Goal: Task Accomplishment & Management: Manage account settings

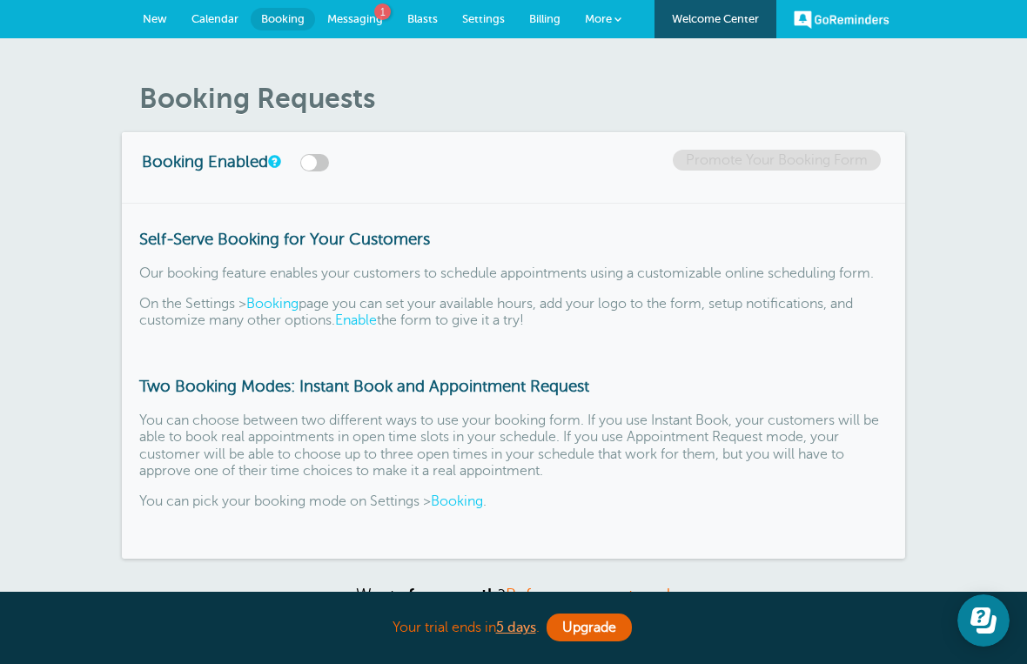
click at [357, 8] on link "Messaging 1" at bounding box center [355, 19] width 80 height 38
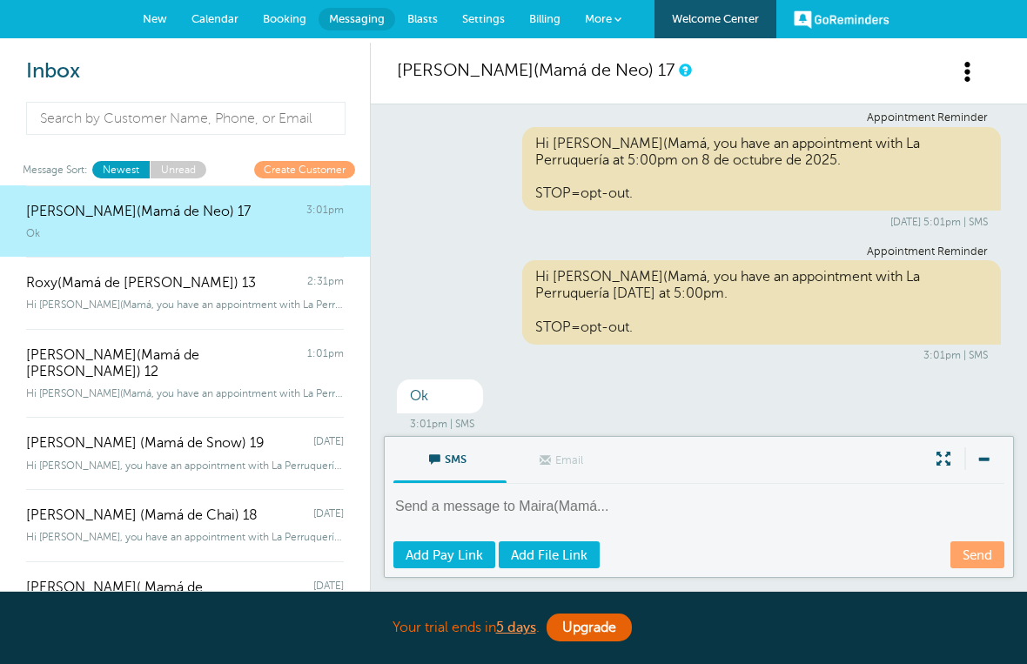
click at [213, 18] on span "Calendar" at bounding box center [214, 18] width 47 height 13
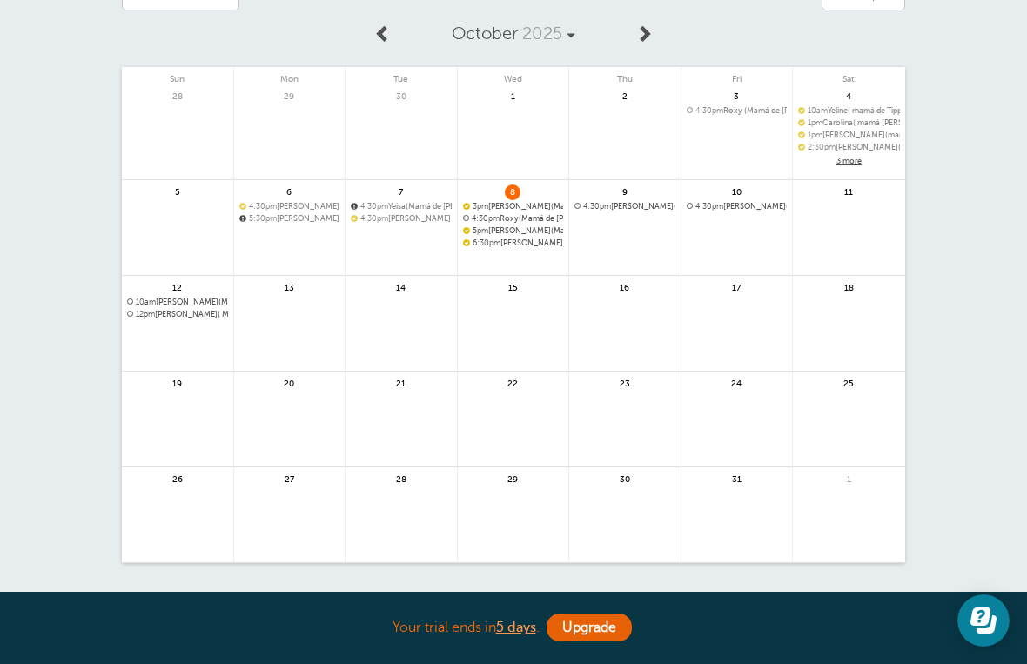
scroll to position [87, 0]
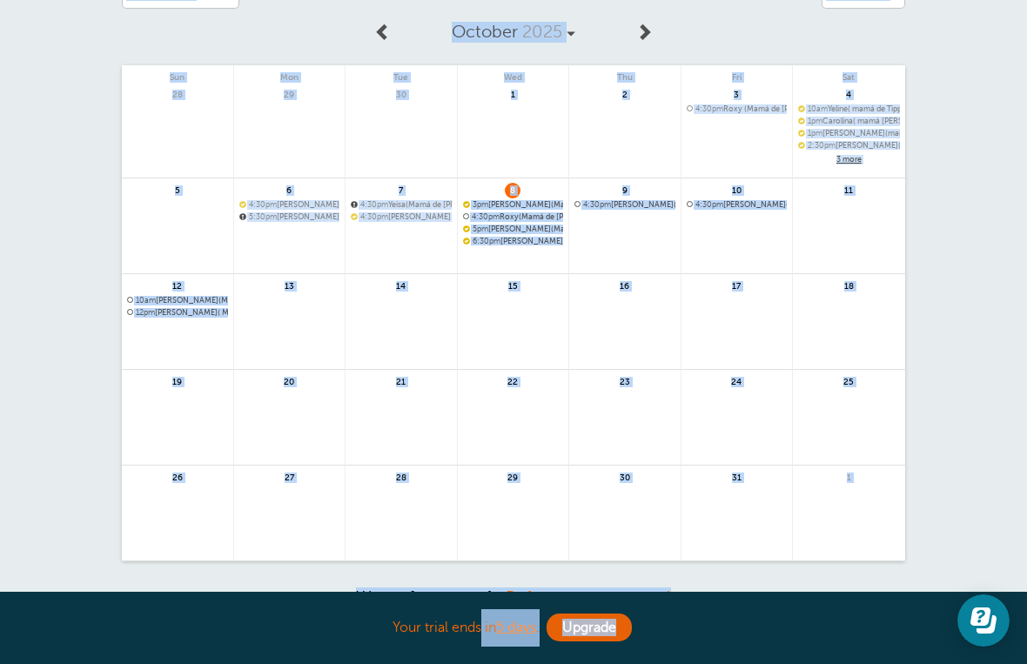
drag, startPoint x: 0, startPoint y: 0, endPoint x: -1, endPoint y: -88, distance: 87.9
click at [0, 0] on html "Your trial ends in 5 days . Upgrade Your trial ends in 5 days . Upgrade GoRemin…" at bounding box center [513, 401] width 1027 height 976
click at [989, 274] on div "Agenda Day Week Month (full view) Month (condensed) Add a filter Customer Searc…" at bounding box center [513, 322] width 1027 height 743
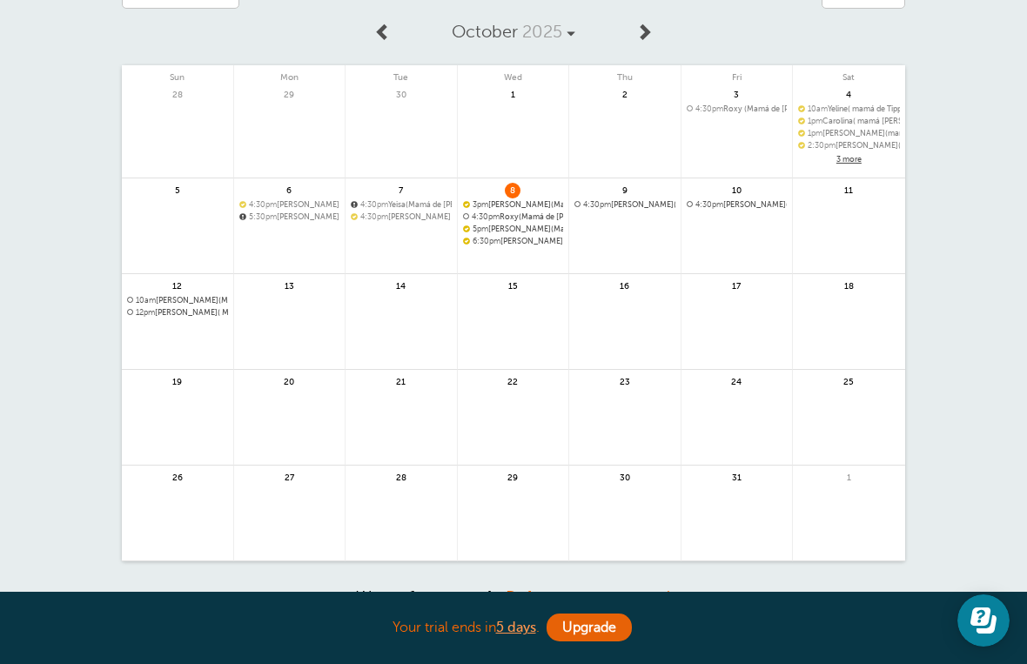
click at [970, 306] on div "Agenda Day Week Month (full view) Month (condensed) Add a filter Customer Searc…" at bounding box center [513, 322] width 1027 height 743
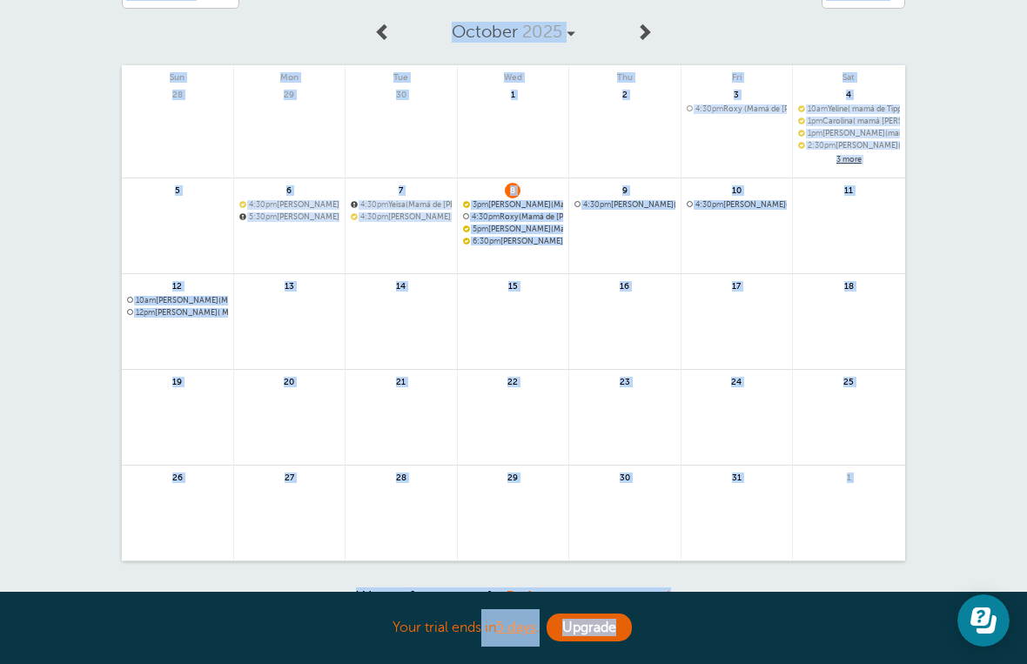
drag, startPoint x: 970, startPoint y: 306, endPoint x: -1, endPoint y: -88, distance: 1048.1
click at [0, 0] on html "Your trial ends in 5 days . Upgrade Your trial ends in 5 days . Upgrade GoRemin…" at bounding box center [513, 401] width 1027 height 976
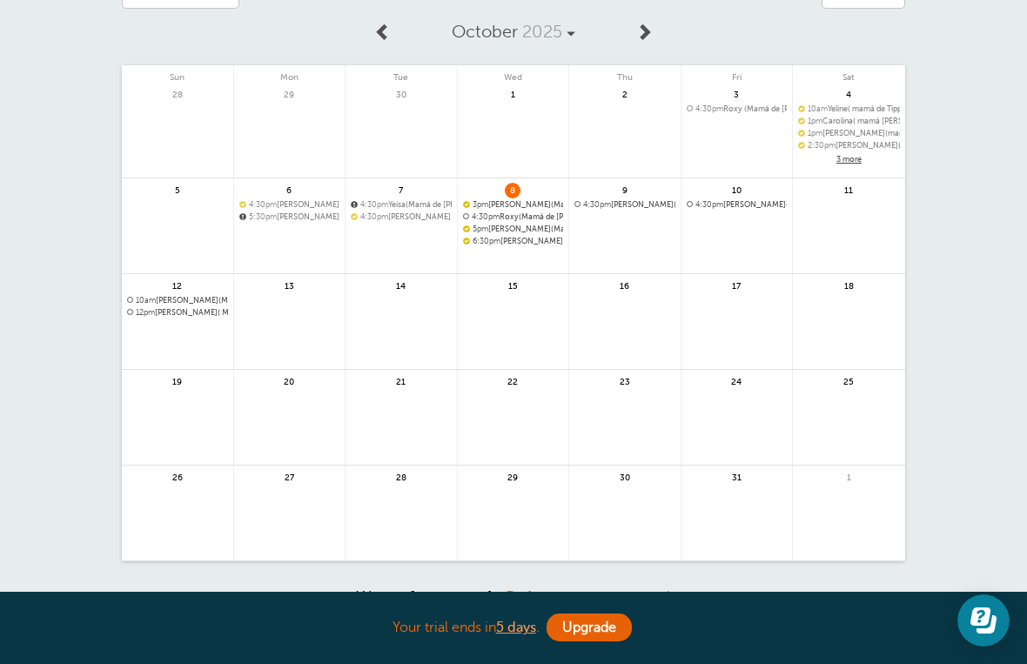
click at [633, 224] on link at bounding box center [624, 250] width 111 height 76
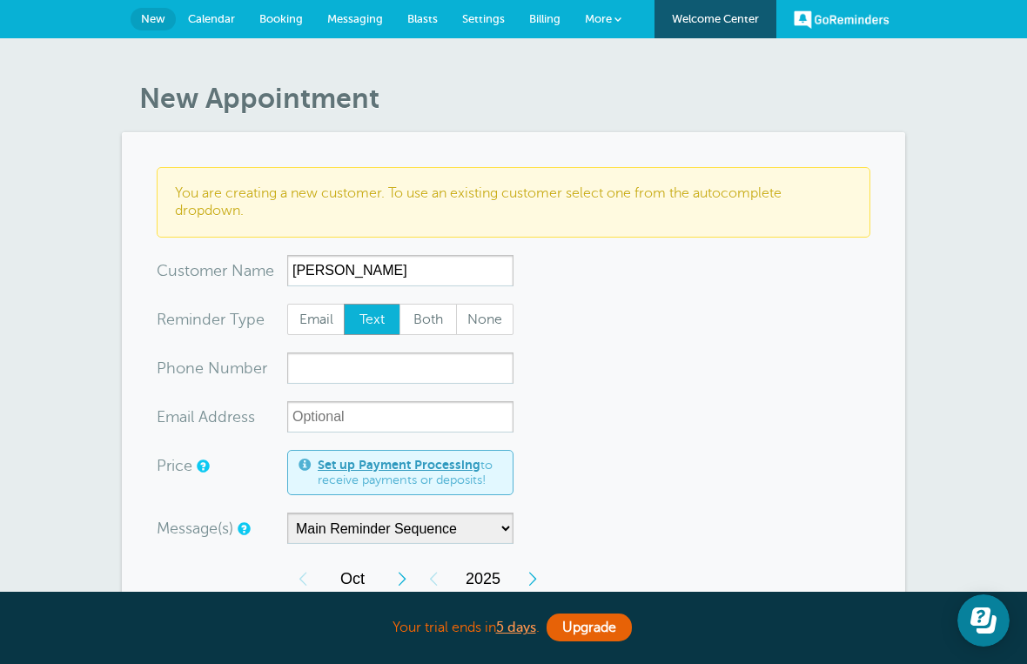
type input "Aline"
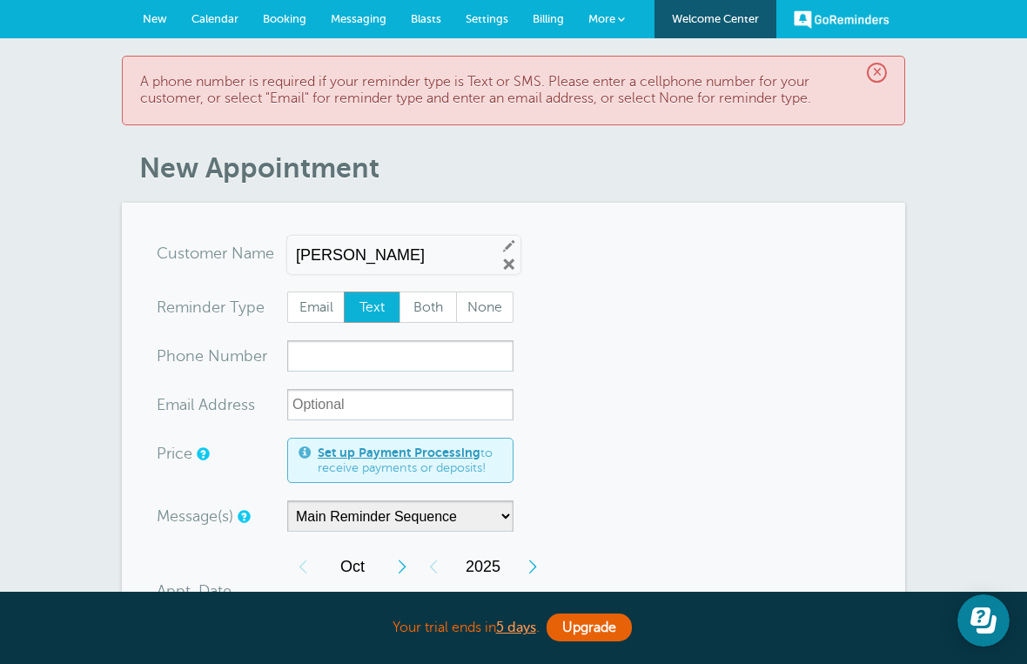
click at [389, 263] on input "Aline" at bounding box center [389, 255] width 186 height 18
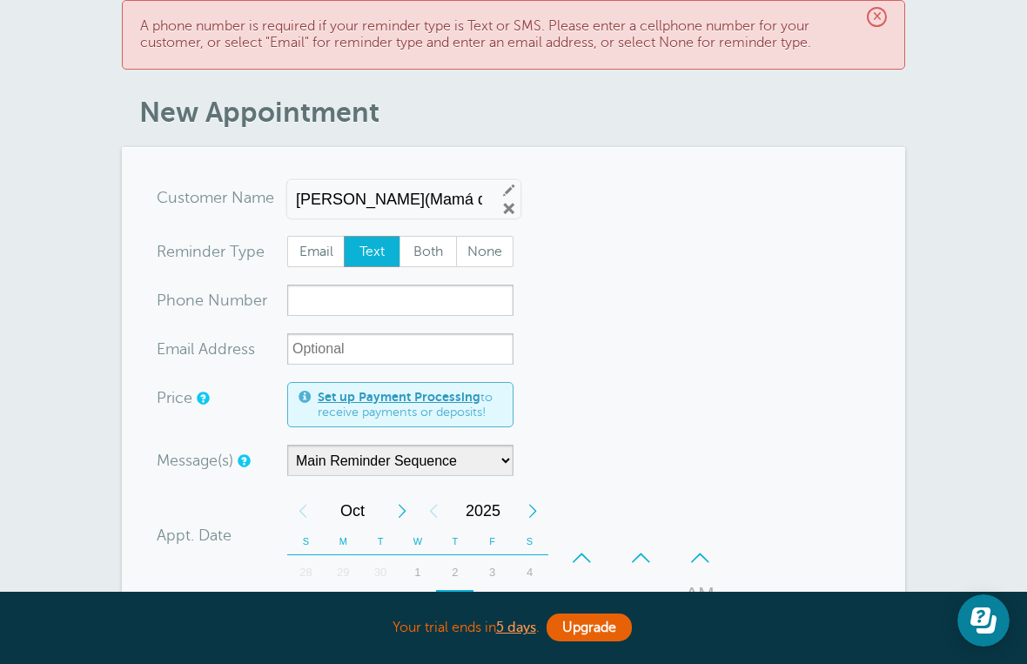
scroll to position [57, 0]
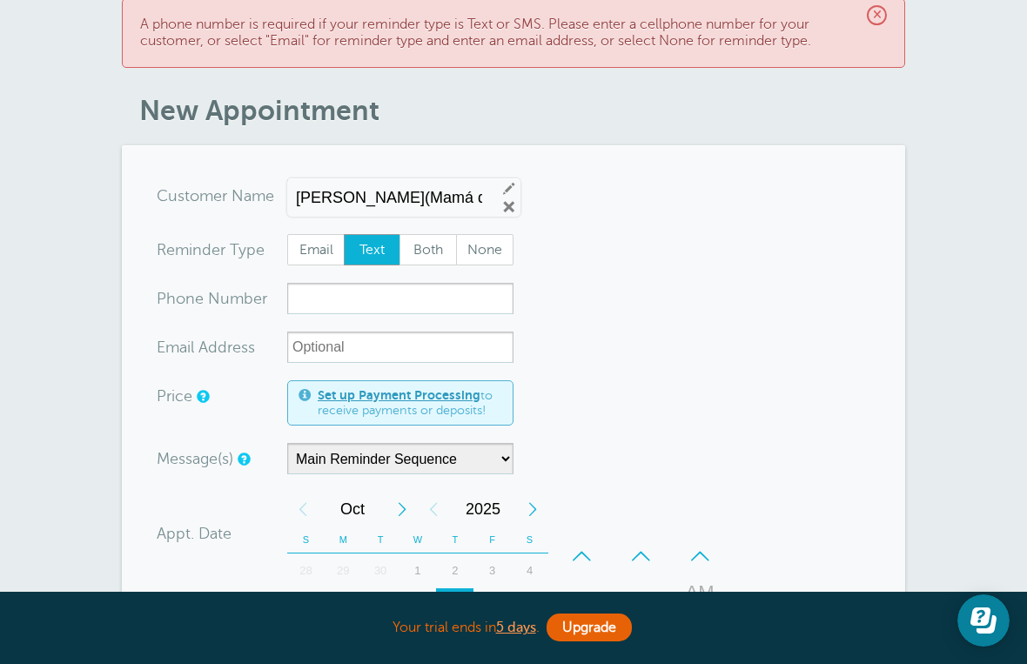
type input "[PERSON_NAME](Mamá de [PERSON_NAME]) 20"
click at [444, 300] on input "xxx-no-autofill" at bounding box center [400, 298] width 226 height 31
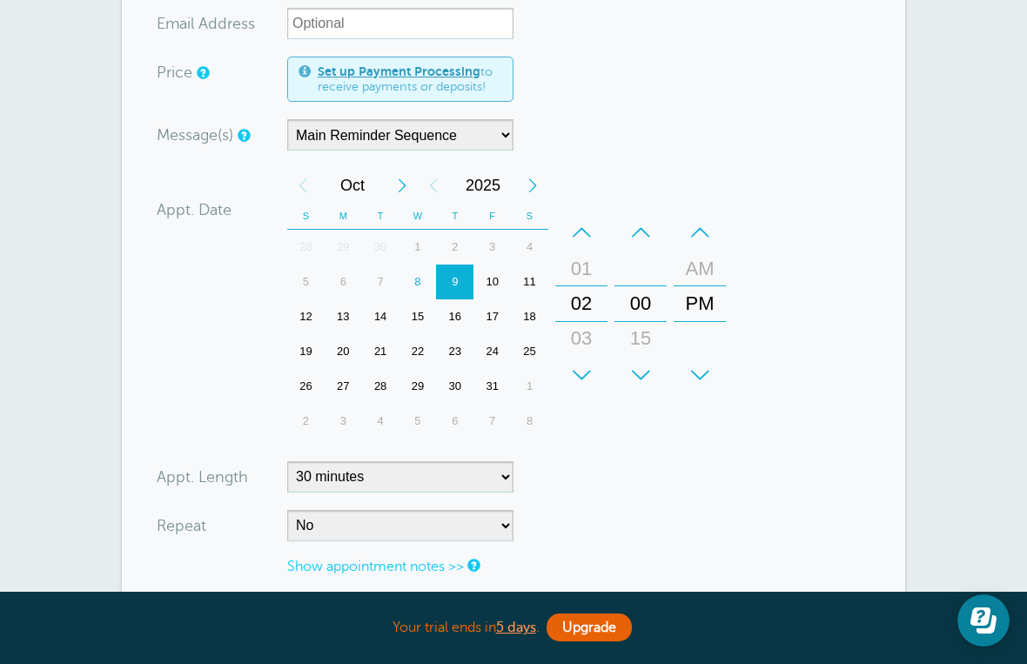
scroll to position [388, 0]
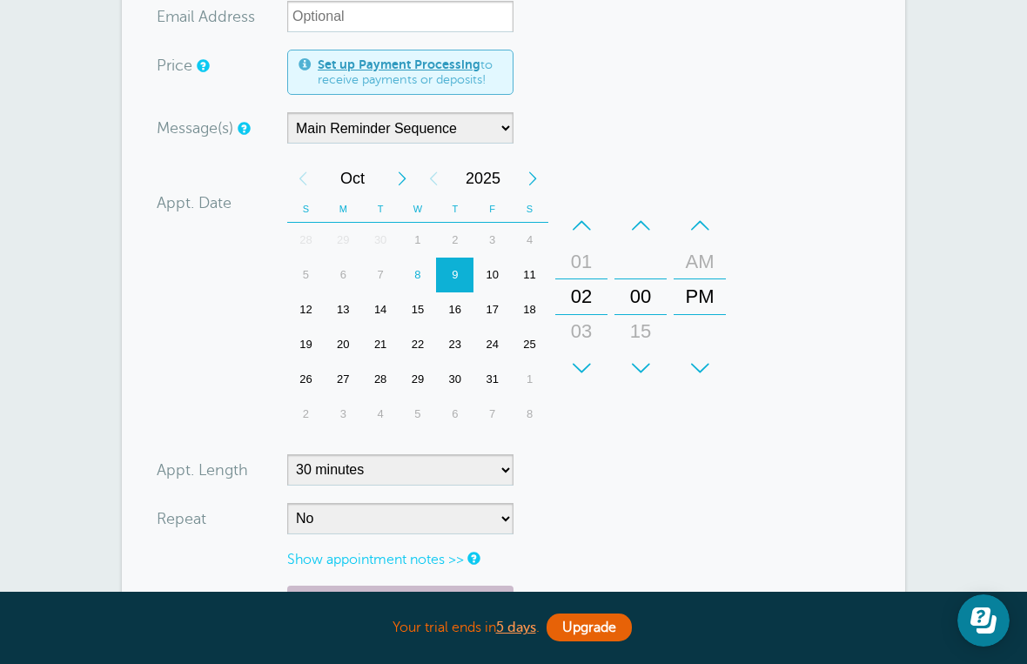
click at [500, 277] on div "10" at bounding box center [491, 275] width 37 height 35
type input "917 3463822"
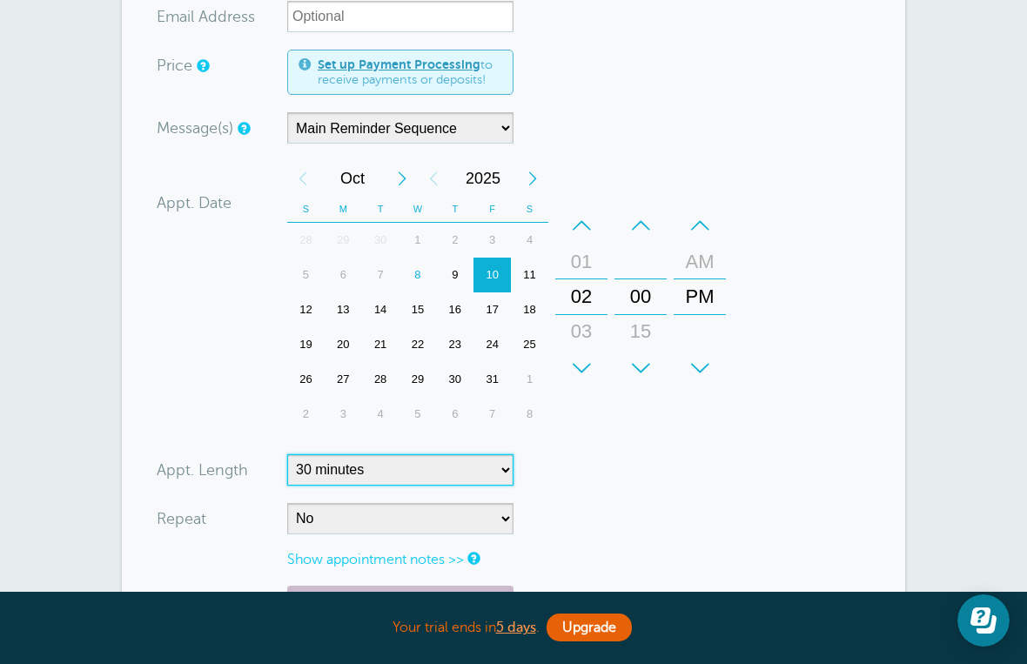
click at [501, 467] on select "5 minutes 10 minutes 15 minutes 20 minutes 25 minutes 30 minutes 35 minutes 40 …" at bounding box center [400, 469] width 226 height 31
select select "90"
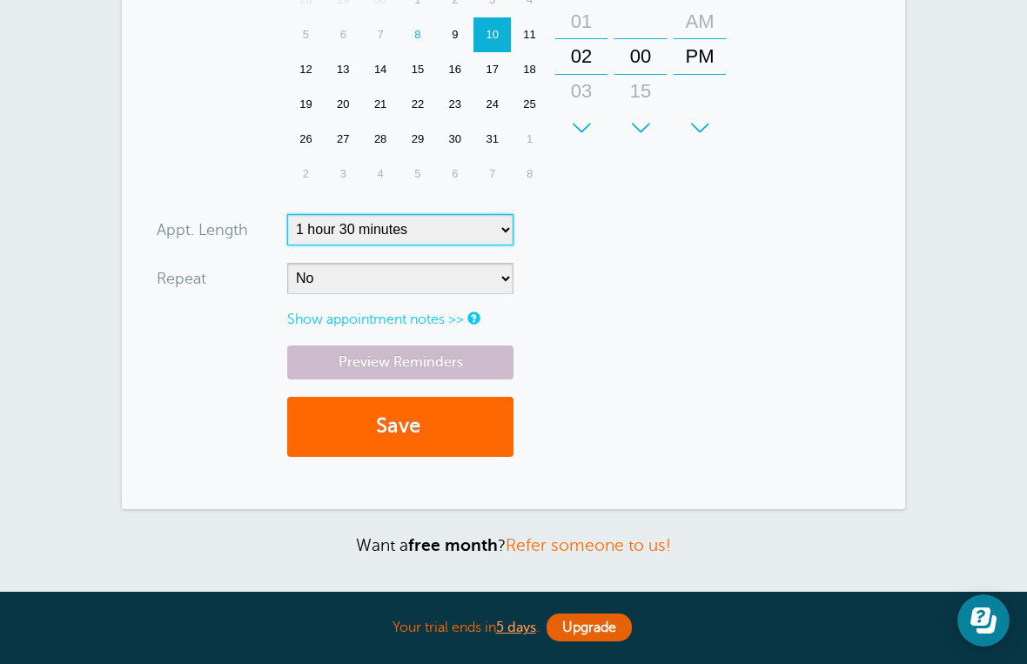
scroll to position [643, 0]
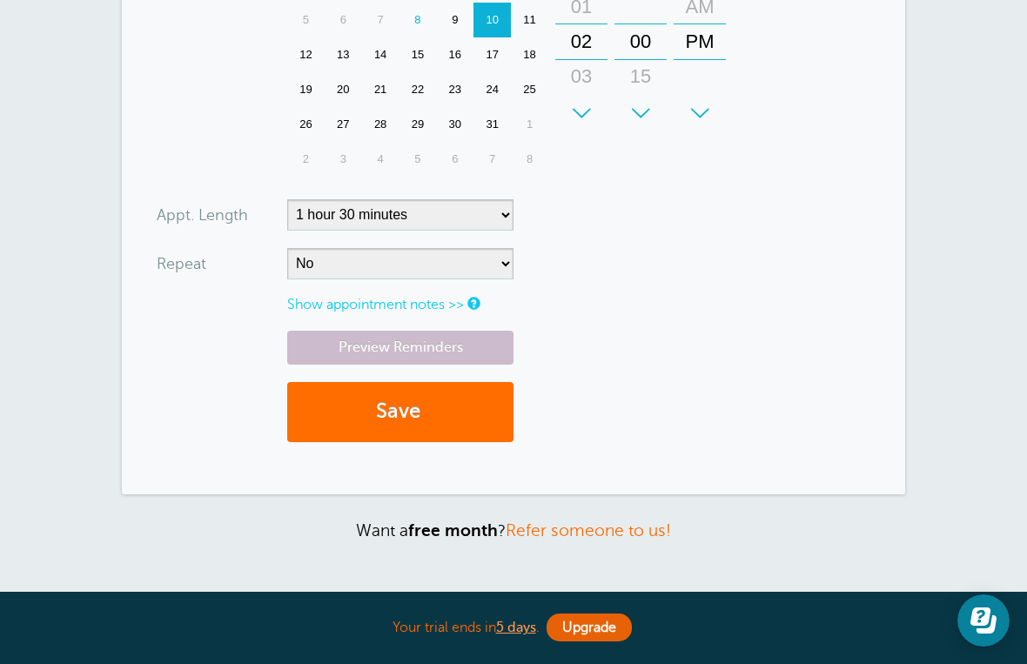
click at [473, 416] on button "Save" at bounding box center [400, 412] width 226 height 60
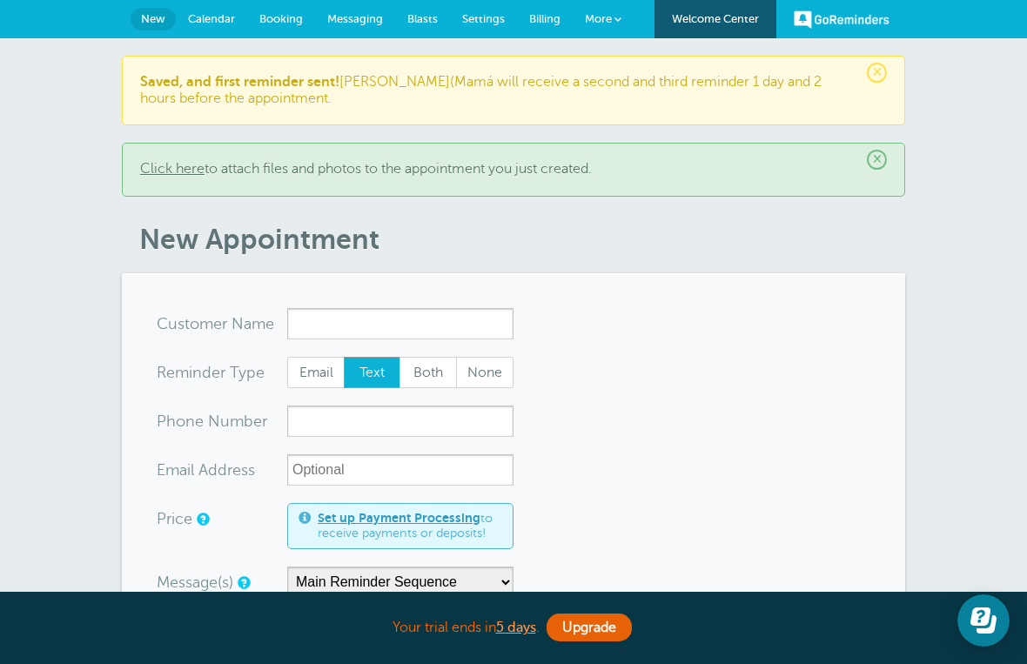
click at [540, 91] on p "Saved, and first reminder sent! Aline(Mamá will receive a second and third remi…" at bounding box center [513, 90] width 747 height 33
click at [158, 175] on link "Click here" at bounding box center [172, 169] width 64 height 16
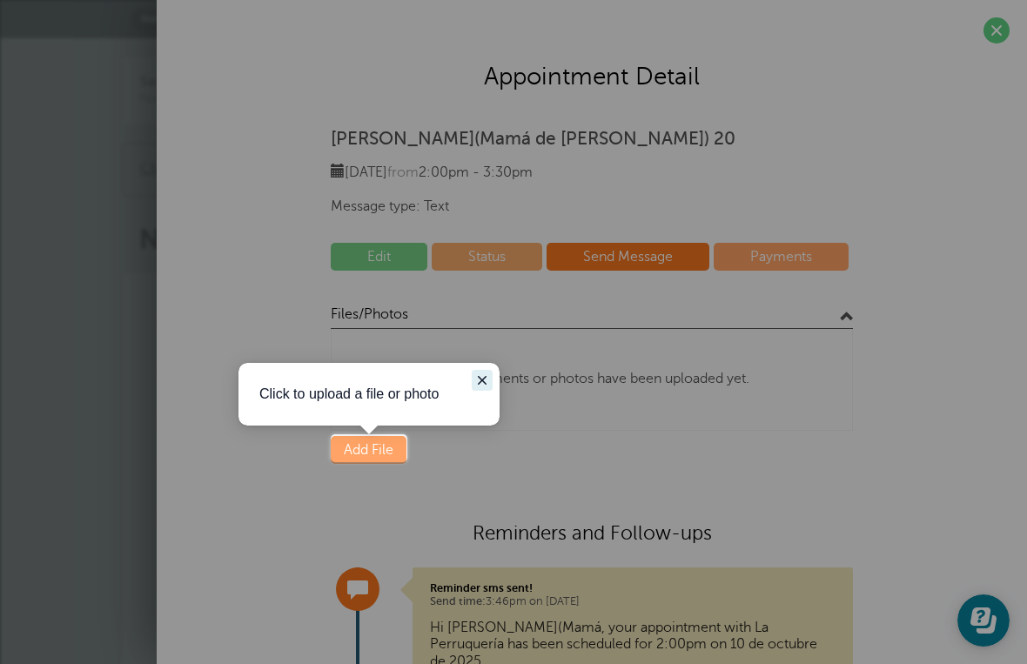
click at [492, 372] on button "Close guide" at bounding box center [482, 380] width 21 height 21
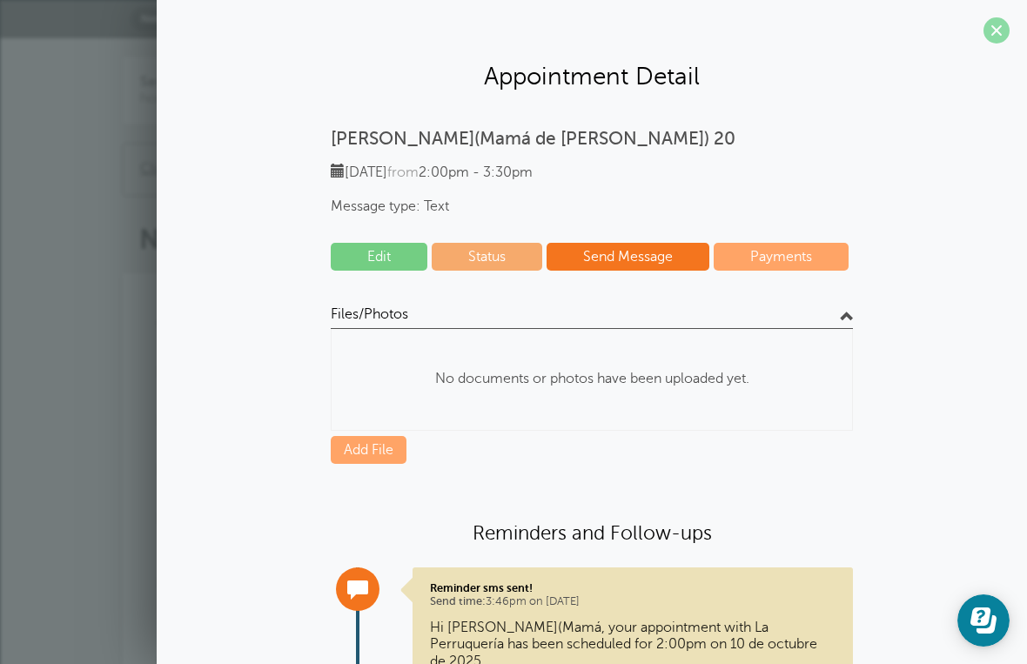
click at [1001, 35] on span at bounding box center [996, 30] width 26 height 26
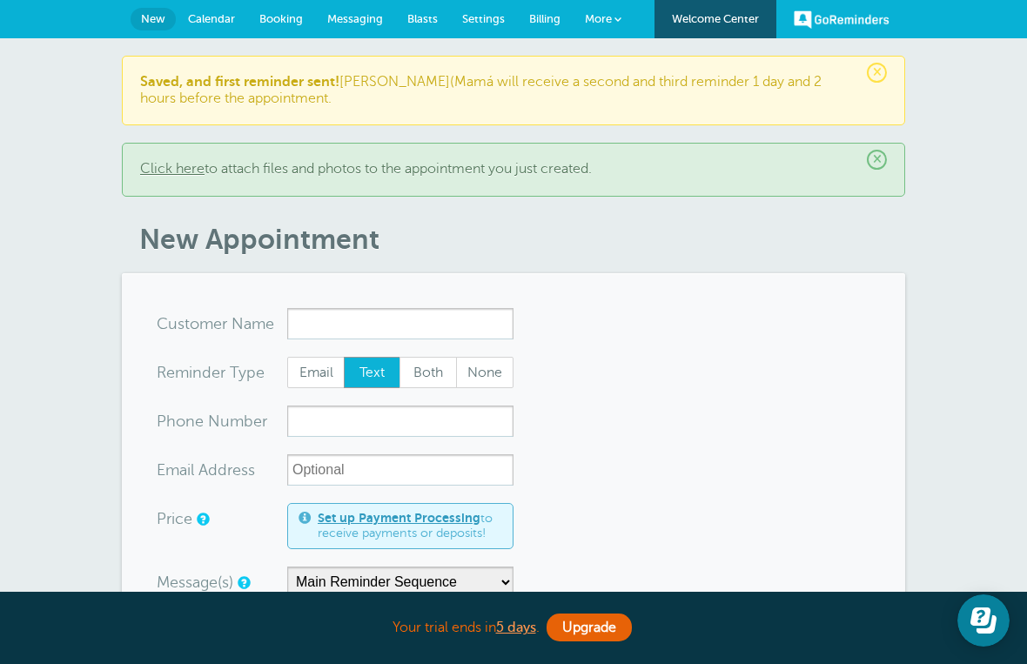
click at [197, 13] on span "Calendar" at bounding box center [211, 18] width 47 height 13
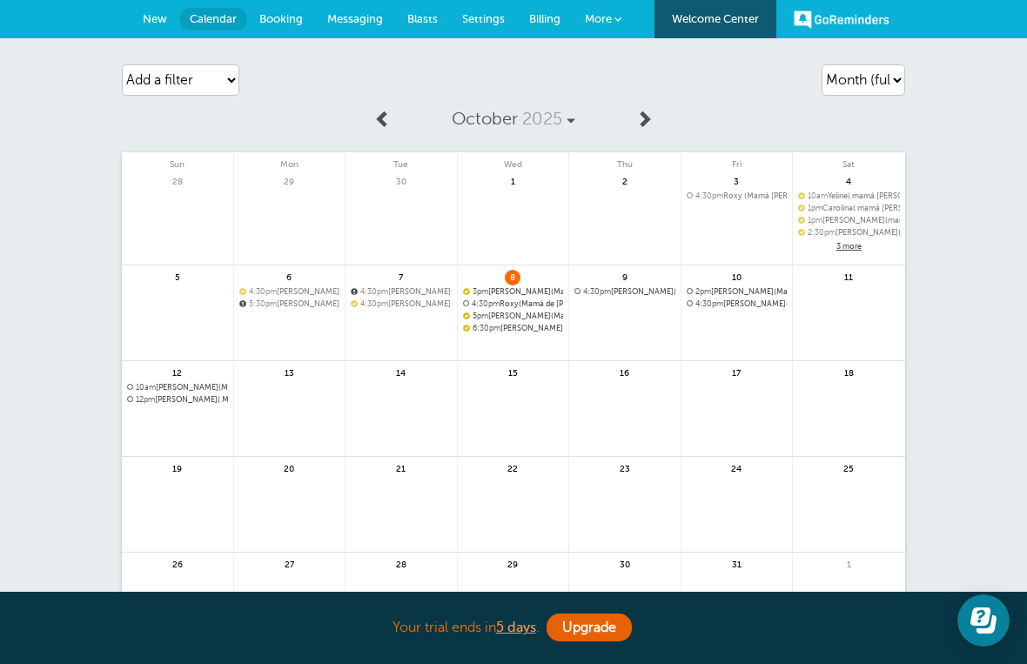
click at [862, 254] on link at bounding box center [849, 292] width 112 height 76
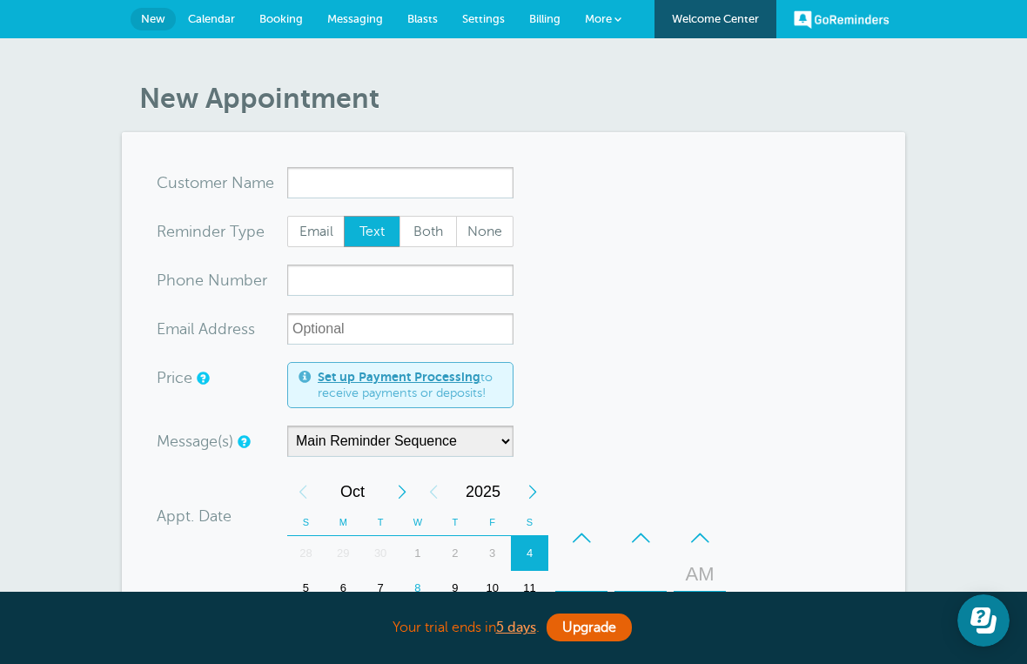
click at [204, 23] on span "Calendar" at bounding box center [211, 18] width 47 height 13
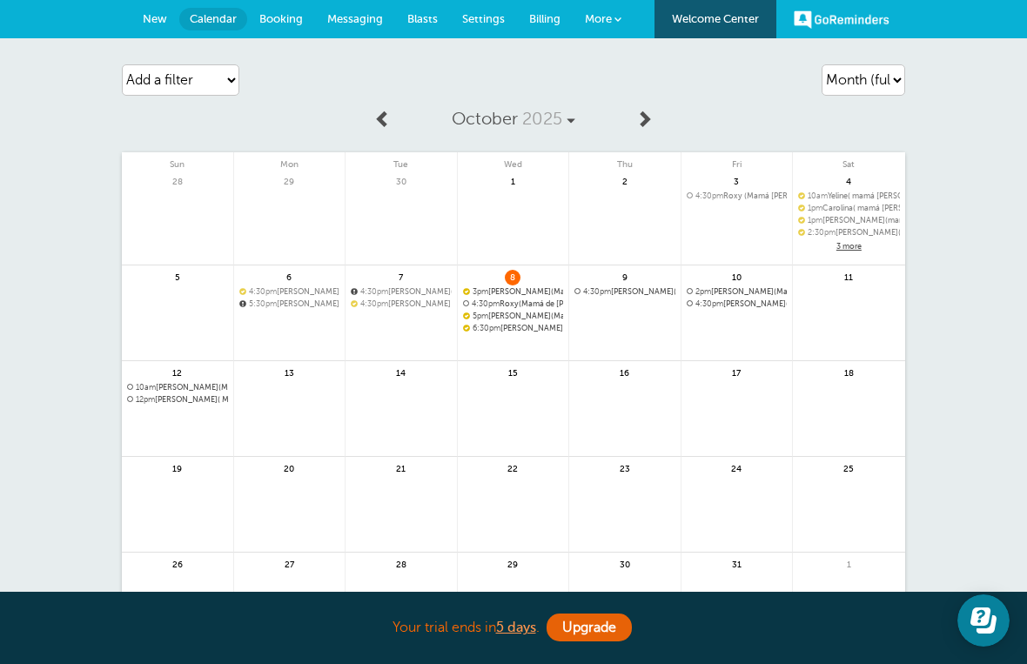
click at [863, 255] on link at bounding box center [849, 292] width 112 height 76
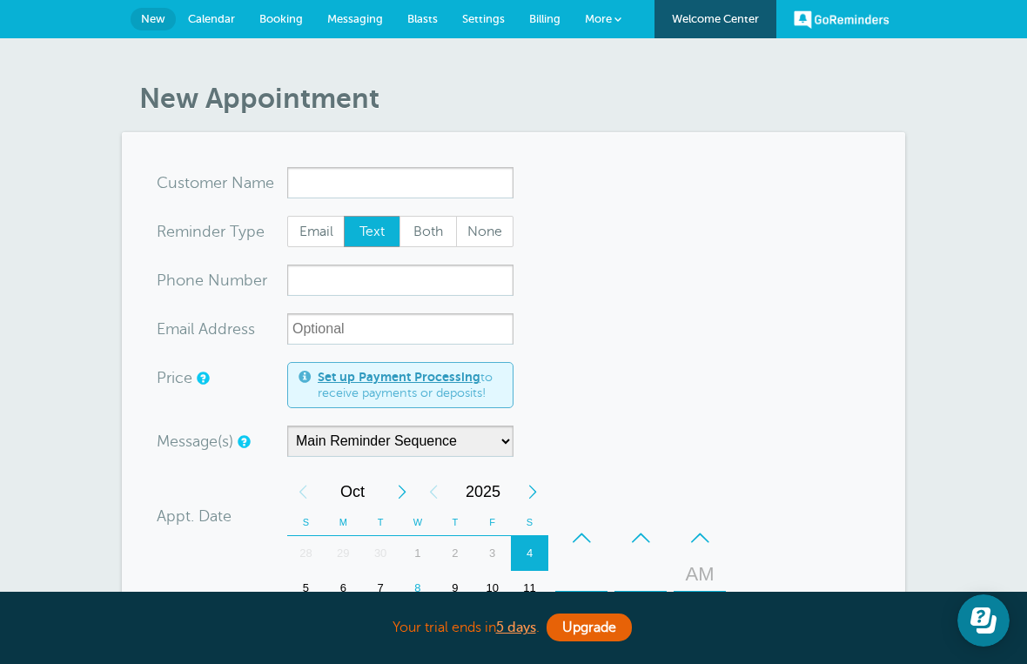
click at [201, 23] on span "Calendar" at bounding box center [211, 18] width 47 height 13
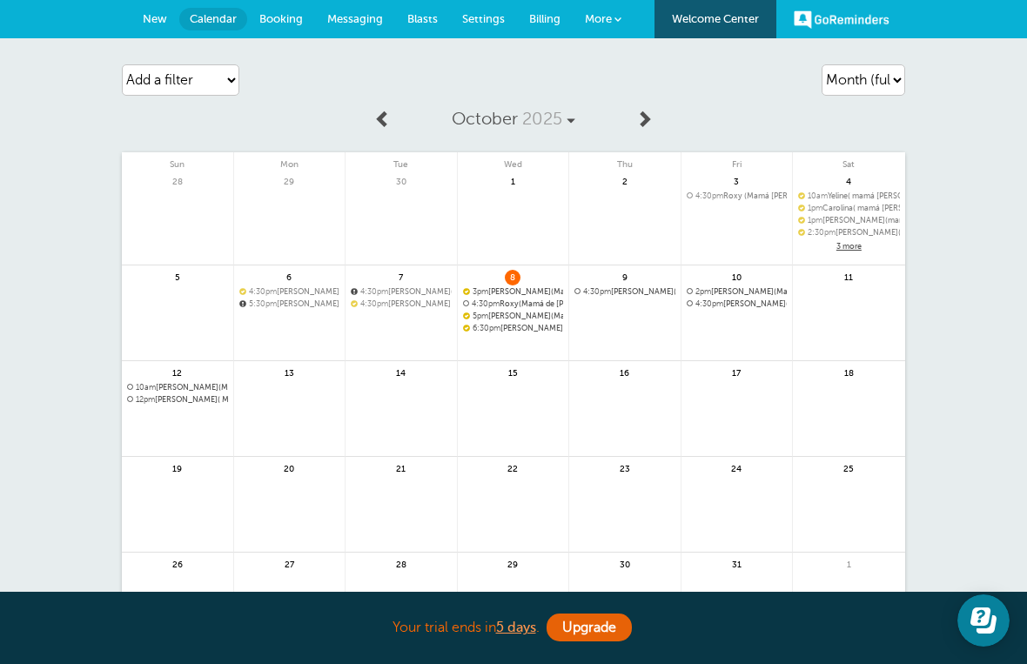
click at [858, 251] on span "3 more" at bounding box center [849, 246] width 102 height 15
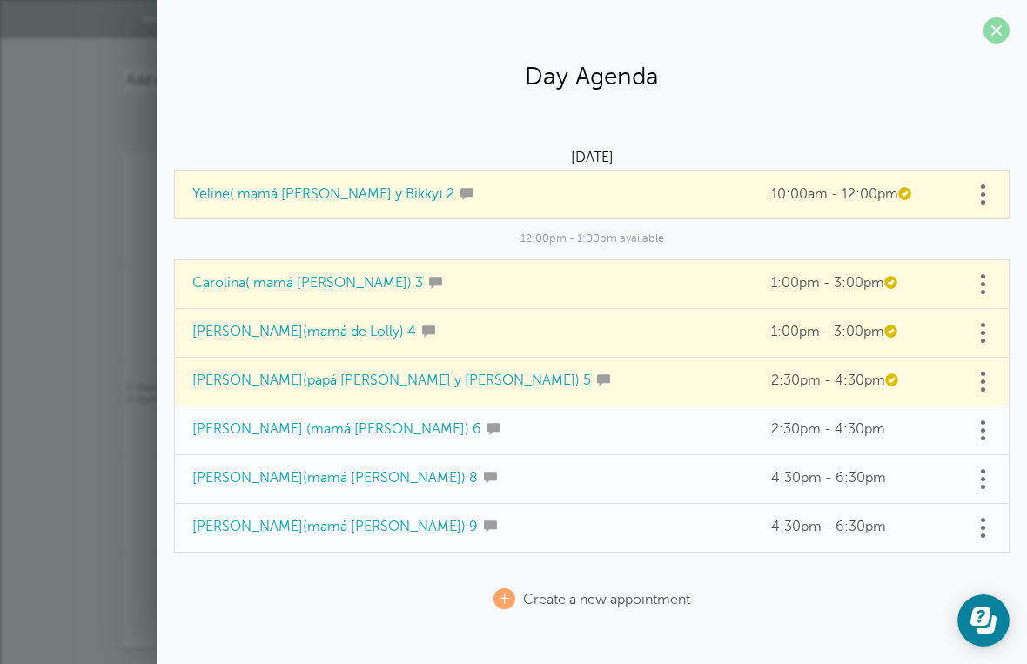
click at [994, 33] on span at bounding box center [996, 30] width 26 height 26
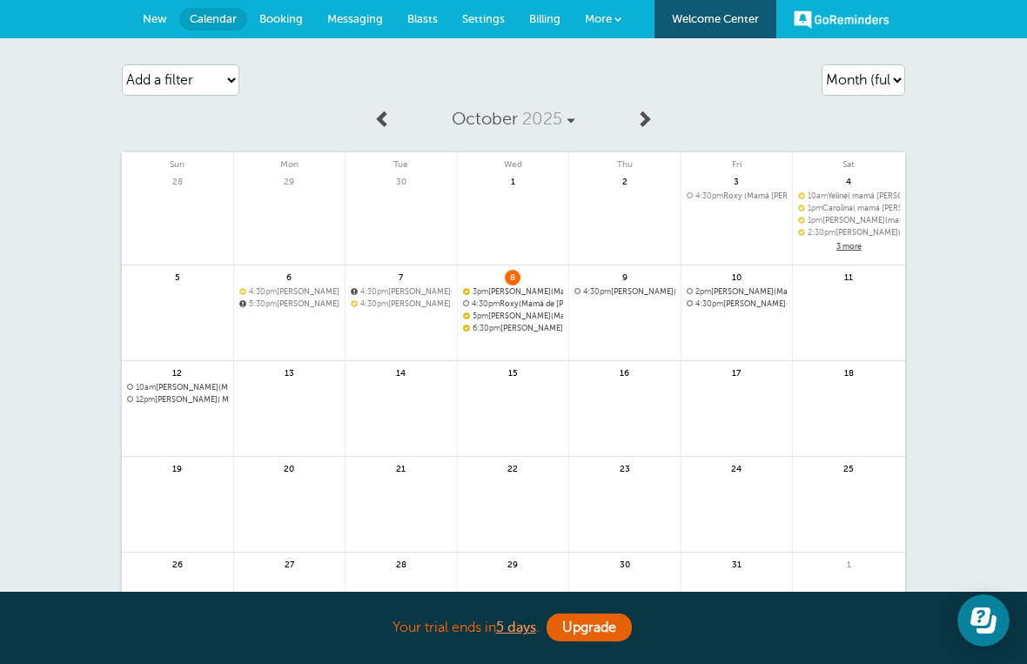
click at [350, 17] on span "Messaging" at bounding box center [355, 18] width 56 height 13
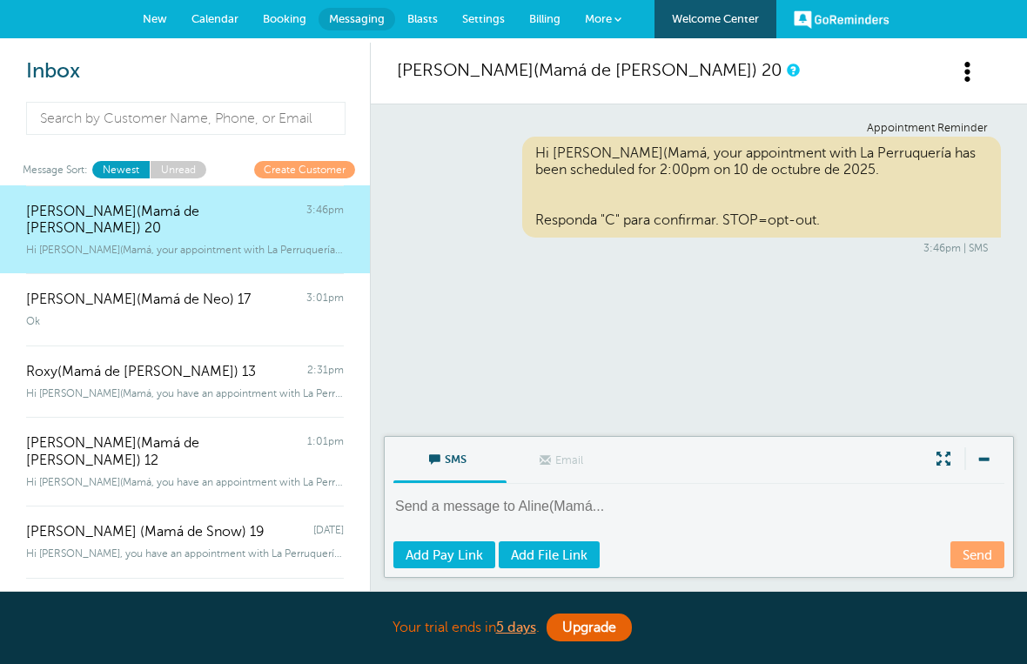
click at [426, 21] on span "Blasts" at bounding box center [422, 18] width 30 height 13
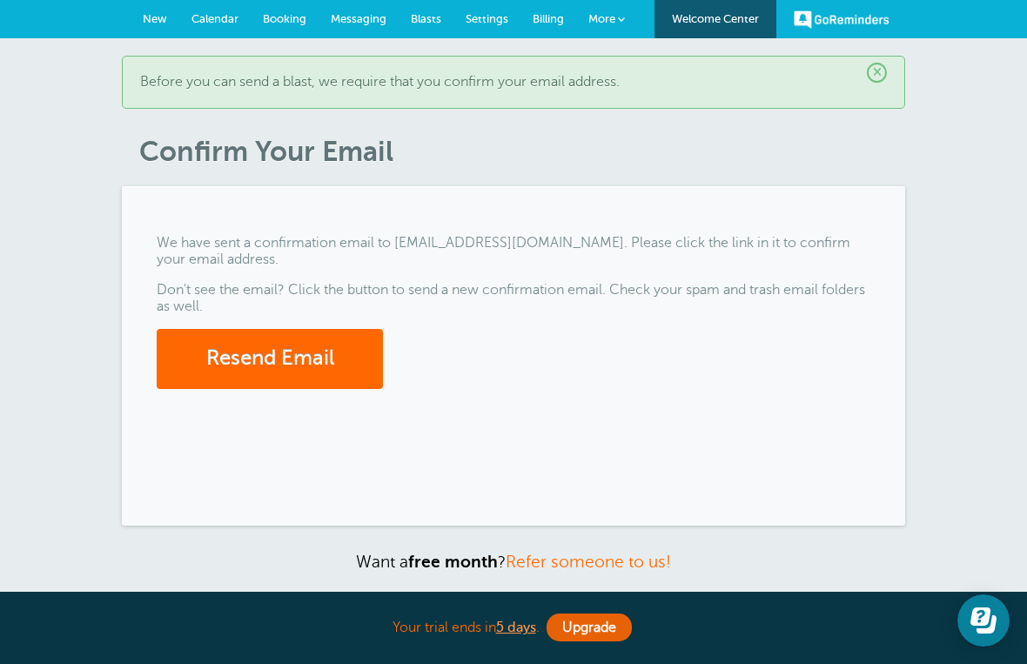
click at [481, 18] on span "Settings" at bounding box center [487, 18] width 43 height 13
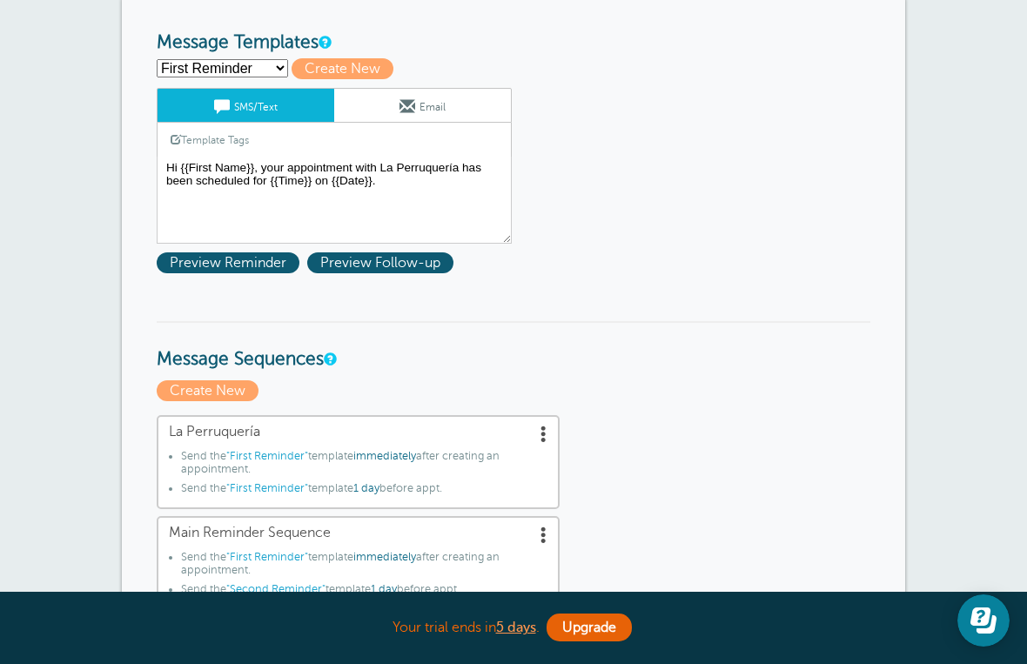
scroll to position [192, 0]
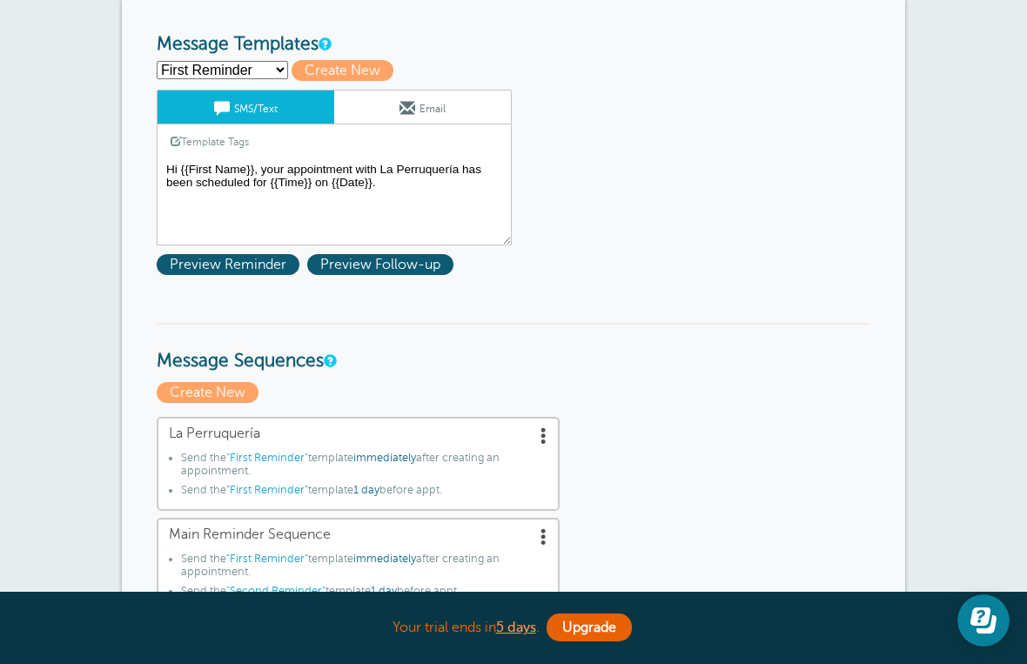
click at [487, 174] on textarea "Hi {{First Name}}, your appointment with La Perruquería has been scheduled for …" at bounding box center [334, 201] width 355 height 87
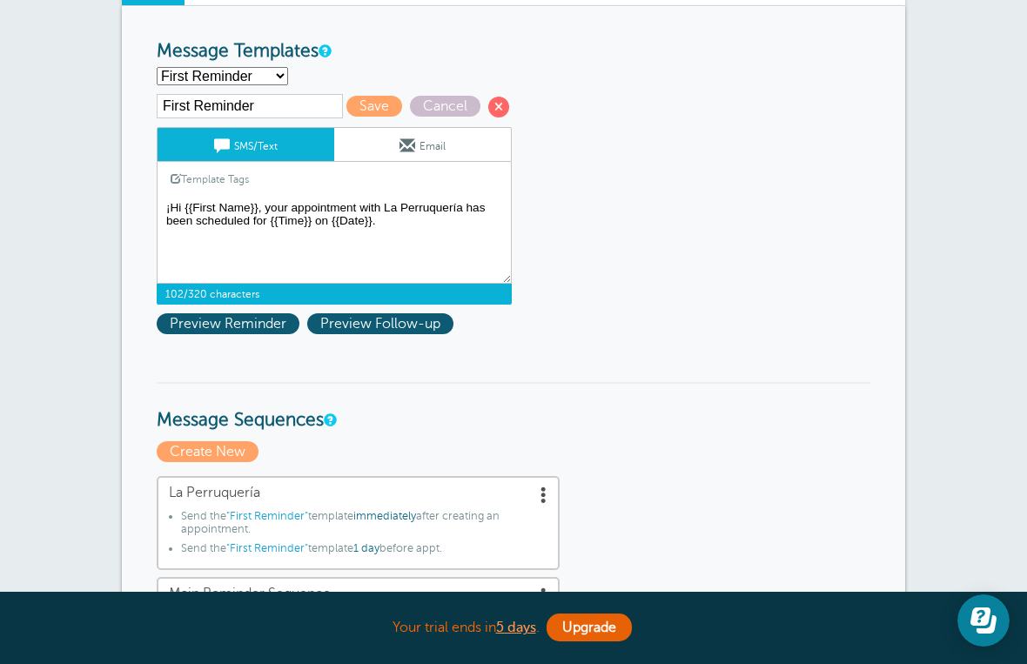
scroll to position [186, 0]
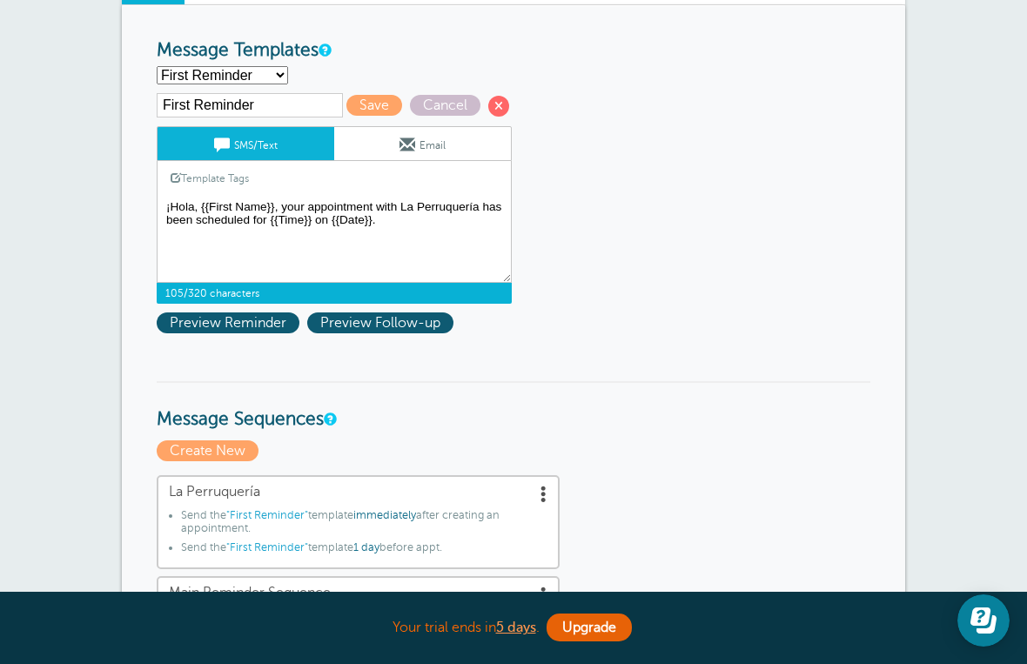
click at [283, 224] on textarea "Hi {{First Name}}, your appointment with La Perruquería has been scheduled for …" at bounding box center [334, 239] width 355 height 87
type textarea "¡Hola, {{First Name}}! Tu perrihijo La Perruquería has been scheduled for {{Tim…"
click at [488, 109] on span at bounding box center [498, 106] width 21 height 21
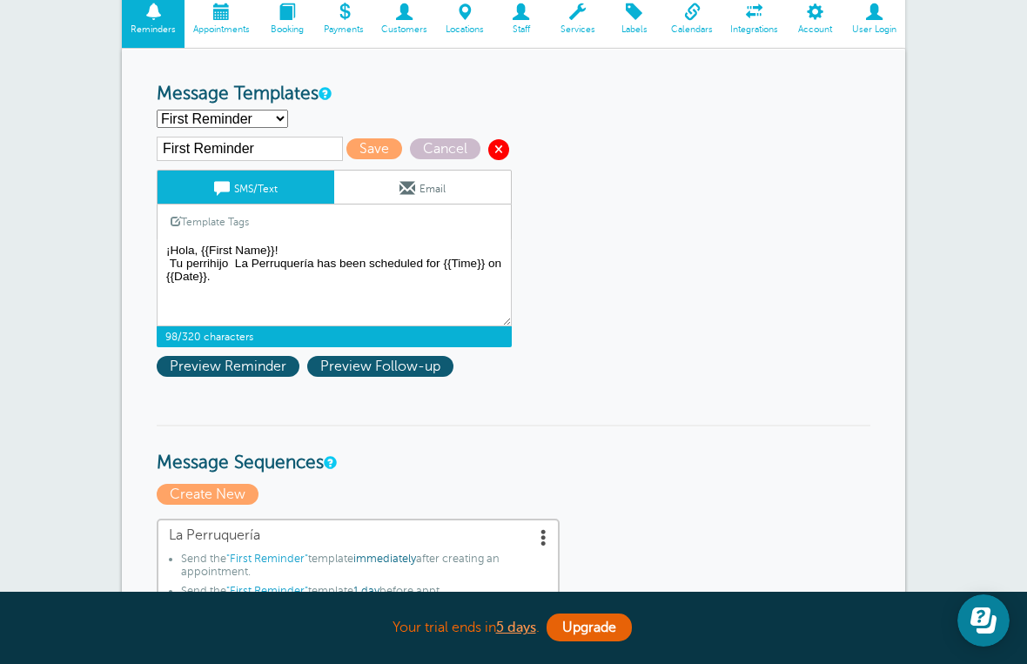
scroll to position [0, 0]
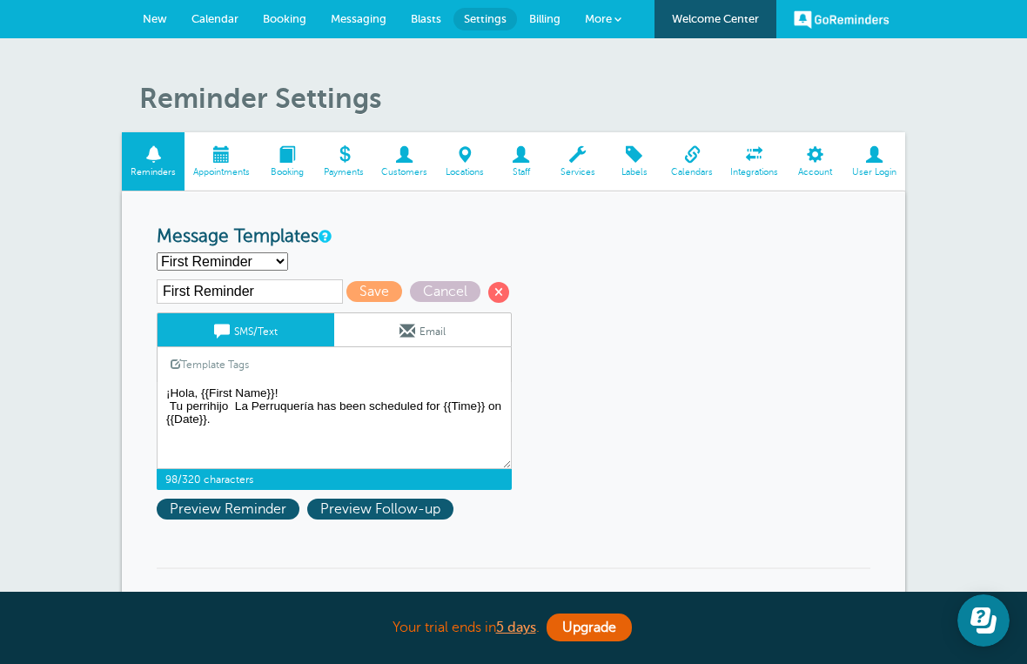
click at [275, 19] on span "Booking" at bounding box center [285, 18] width 44 height 13
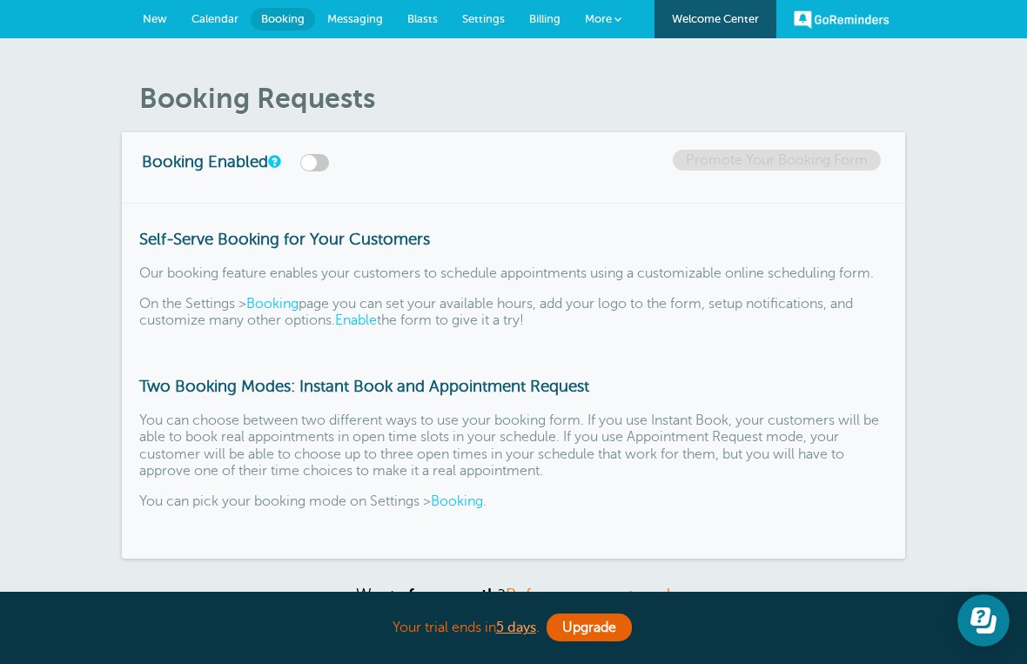
click at [171, 30] on link "New" at bounding box center [155, 19] width 49 height 38
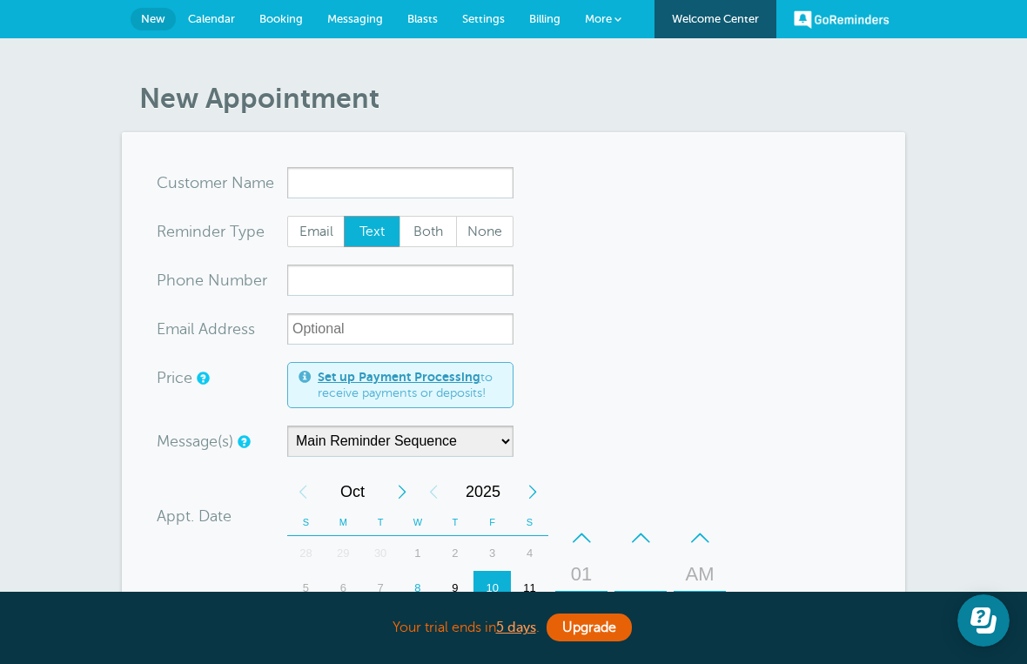
click at [380, 23] on span "Messaging" at bounding box center [355, 18] width 56 height 13
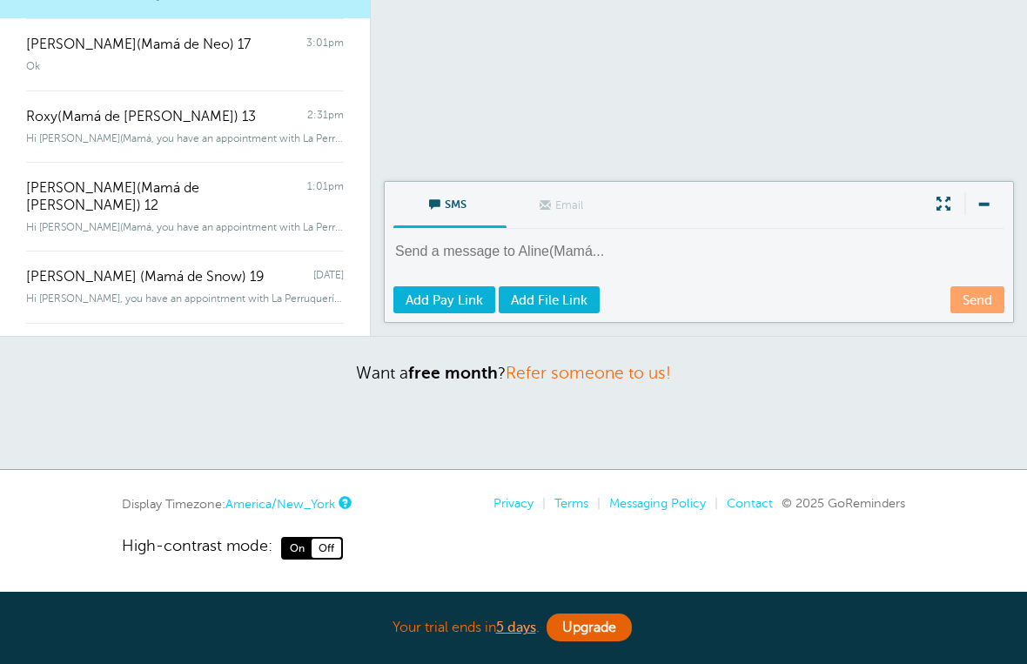
scroll to position [256, 0]
